Goal: Task Accomplishment & Management: Manage account settings

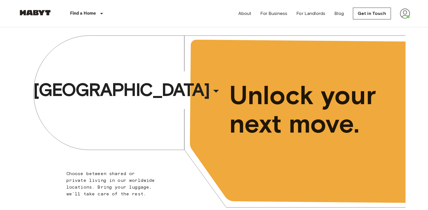
click at [405, 14] on img at bounding box center [405, 13] width 10 height 10
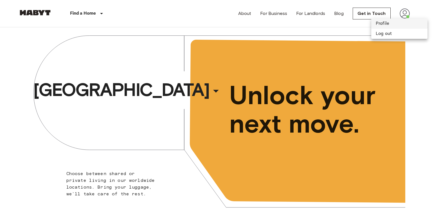
click at [376, 22] on li "Profile" at bounding box center [399, 24] width 56 height 10
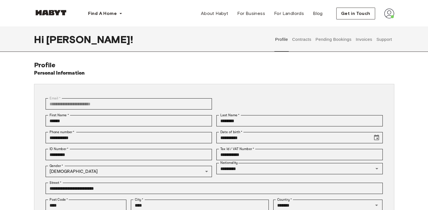
click at [357, 41] on button "Invoices" at bounding box center [364, 39] width 18 height 25
